Goal: Task Accomplishment & Management: Complete application form

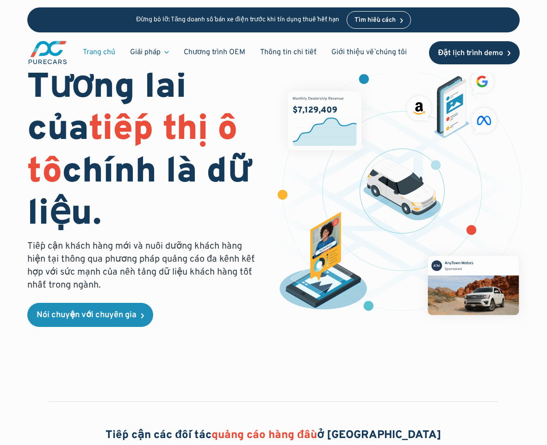
click at [448, 51] on font "Đặt lịch trình demo" at bounding box center [471, 53] width 65 height 9
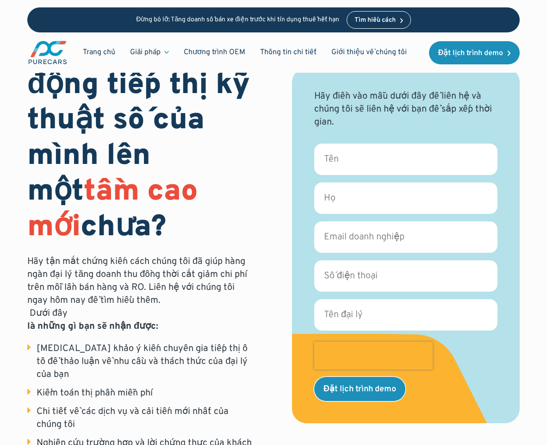
scroll to position [93, 0]
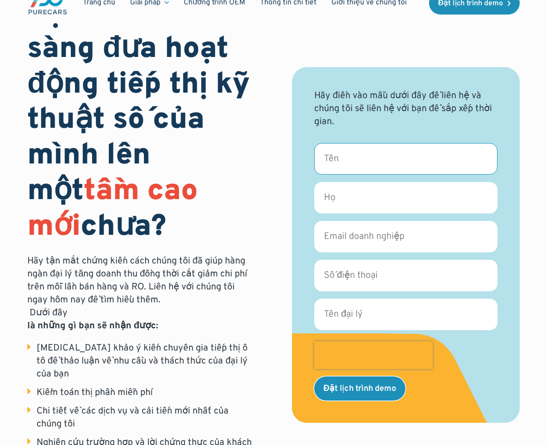
click at [373, 159] on input "Tên *" at bounding box center [405, 158] width 183 height 31
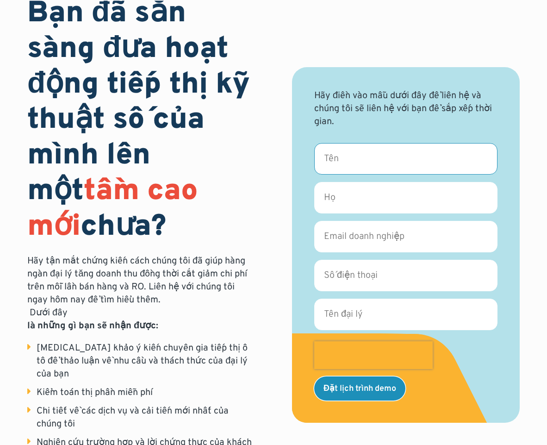
type input "Amy"
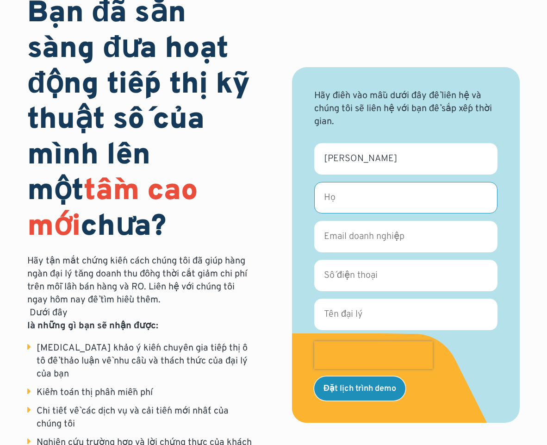
drag, startPoint x: 346, startPoint y: 192, endPoint x: 364, endPoint y: 196, distance: 18.1
click at [346, 192] on input "Họ *" at bounding box center [405, 197] width 183 height 31
type input "Shah"
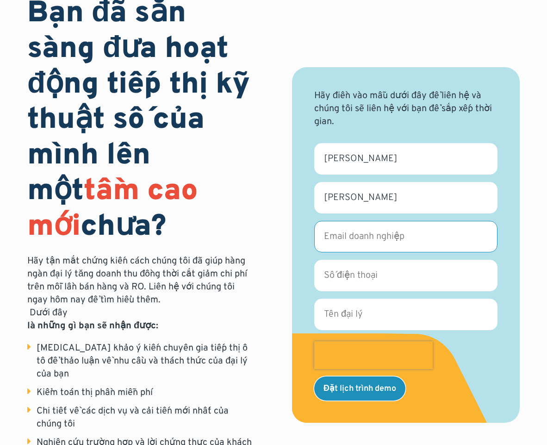
click at [377, 230] on input "Email doanh nghiệp *" at bounding box center [405, 236] width 183 height 31
type input "amy@savillsppc.com"
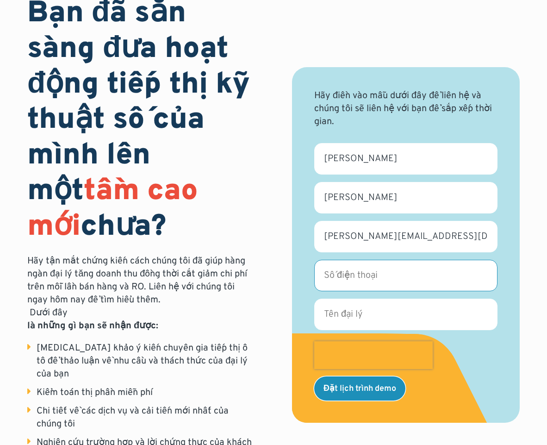
click at [357, 270] on input "Số điện thoại *" at bounding box center [405, 275] width 183 height 31
type input "6597343106"
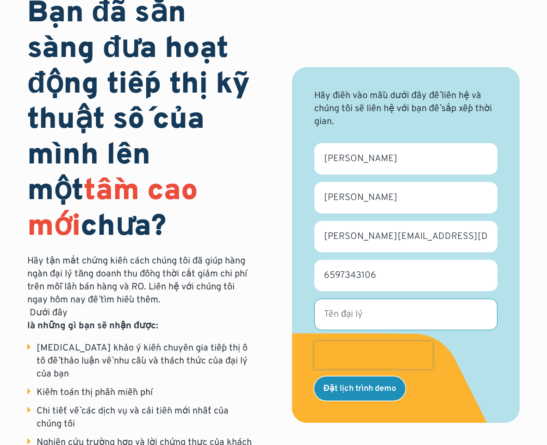
click at [375, 308] on input "Tên đại lý *" at bounding box center [405, 314] width 183 height 31
type input "Savills"
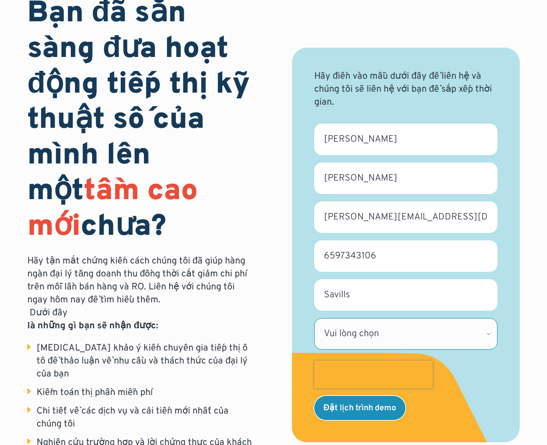
click at [410, 320] on select "Vui lòng chọn Alabama Alaska Alberta Arizona Arkansas British Columbia Californ…" at bounding box center [405, 333] width 183 height 31
select select "CA"
click at [314, 318] on select "Vui lòng chọn Alabama Alaska Alberta Arizona Arkansas British Columbia Californ…" at bounding box center [405, 333] width 183 height 31
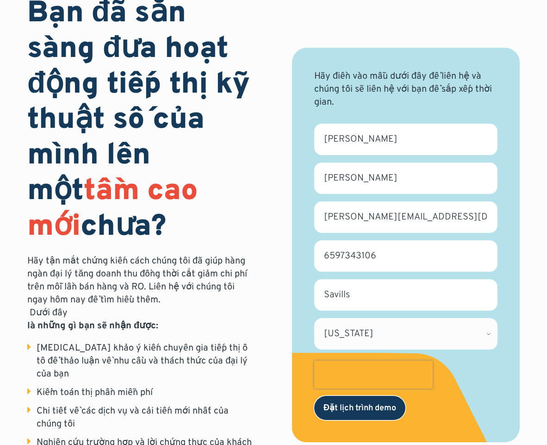
click at [350, 401] on input "Đặt lịch trình demo" at bounding box center [359, 408] width 91 height 24
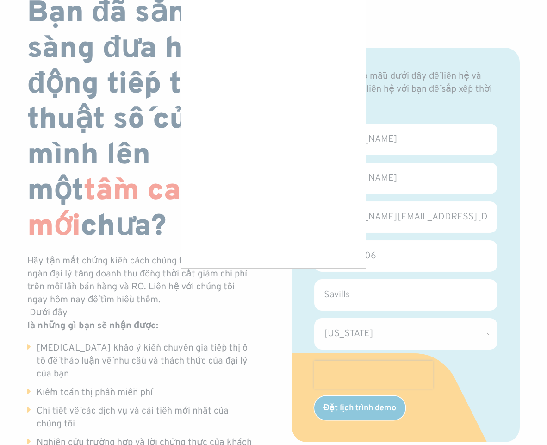
type input "Book a demo"
